Goal: Task Accomplishment & Management: Manage account settings

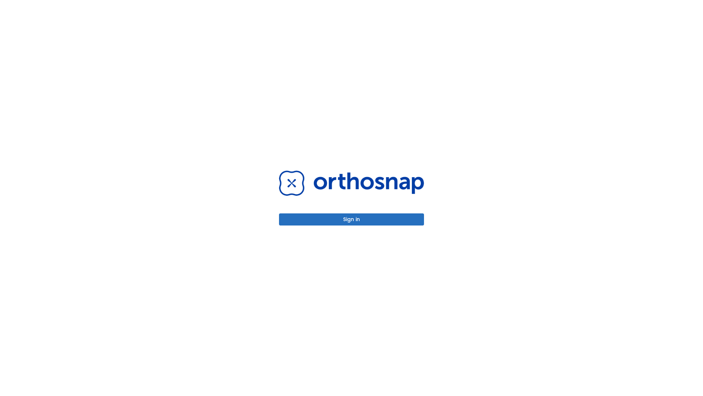
click at [352, 219] on button "Sign in" at bounding box center [351, 219] width 145 height 12
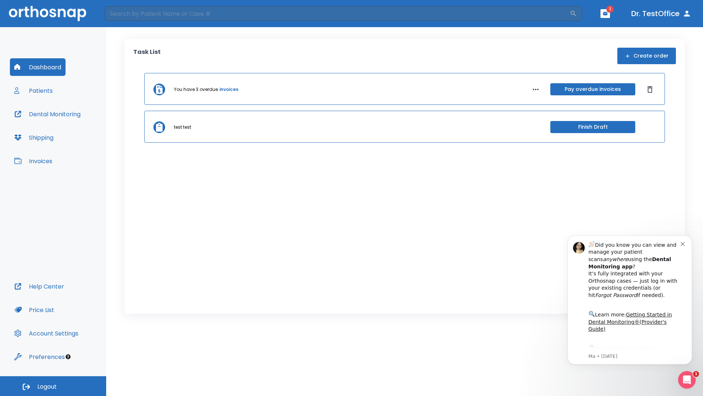
click at [53, 386] on span "Logout" at bounding box center [46, 386] width 19 height 8
